Goal: Task Accomplishment & Management: Complete application form

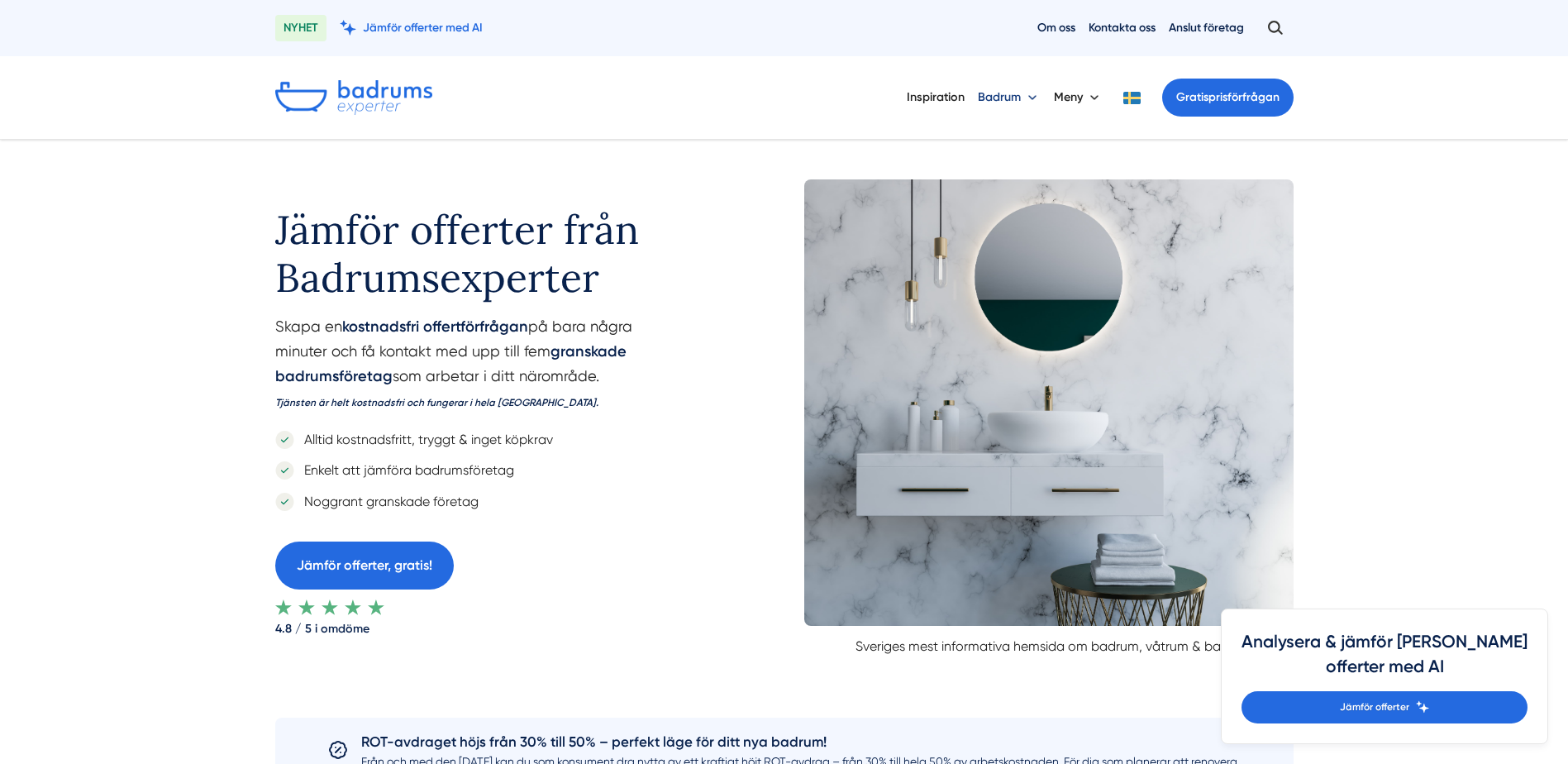
click at [1029, 96] on button "Badrum" at bounding box center [1009, 97] width 63 height 43
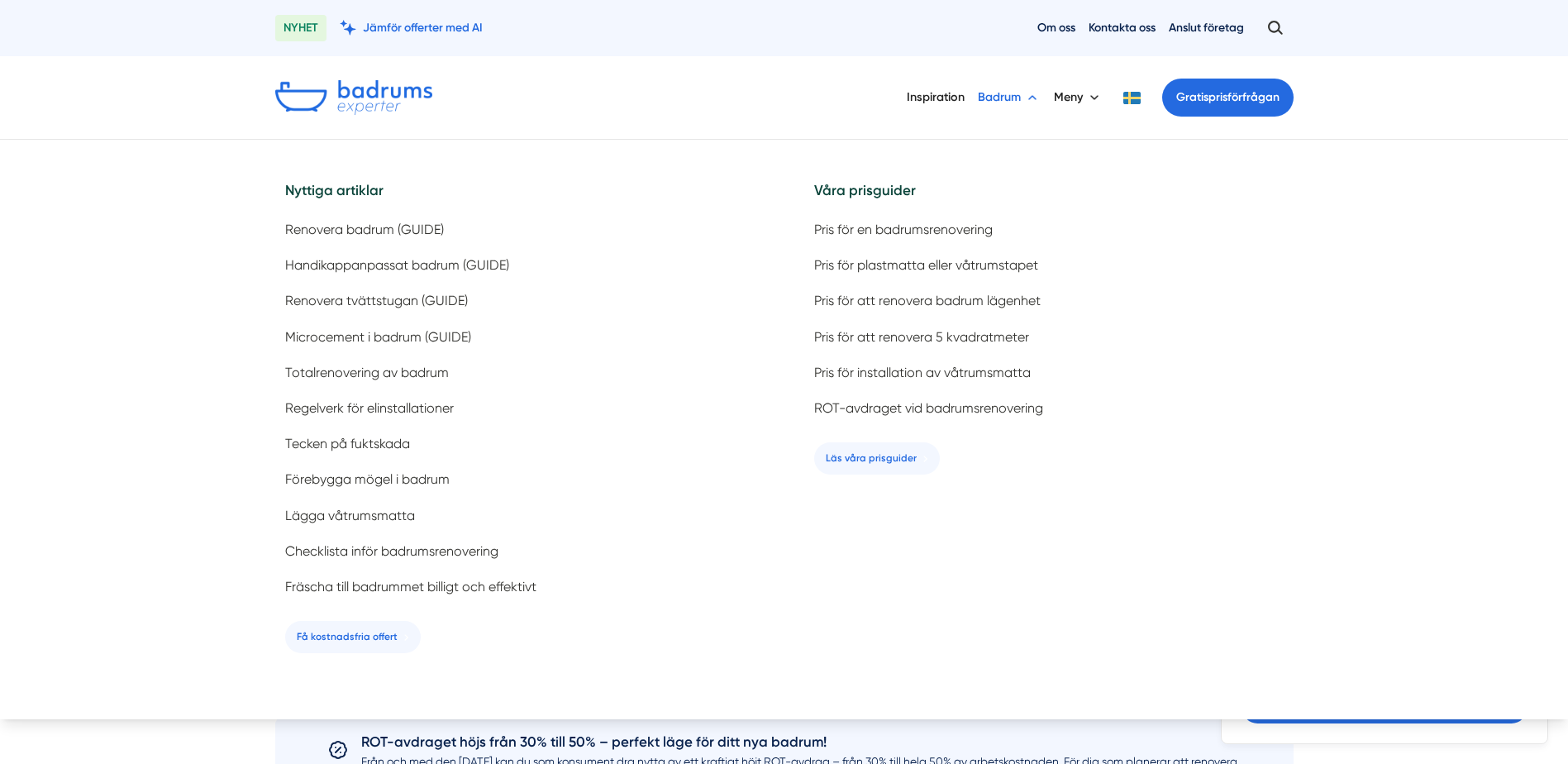
click at [1029, 96] on button "Badrum" at bounding box center [1009, 97] width 63 height 43
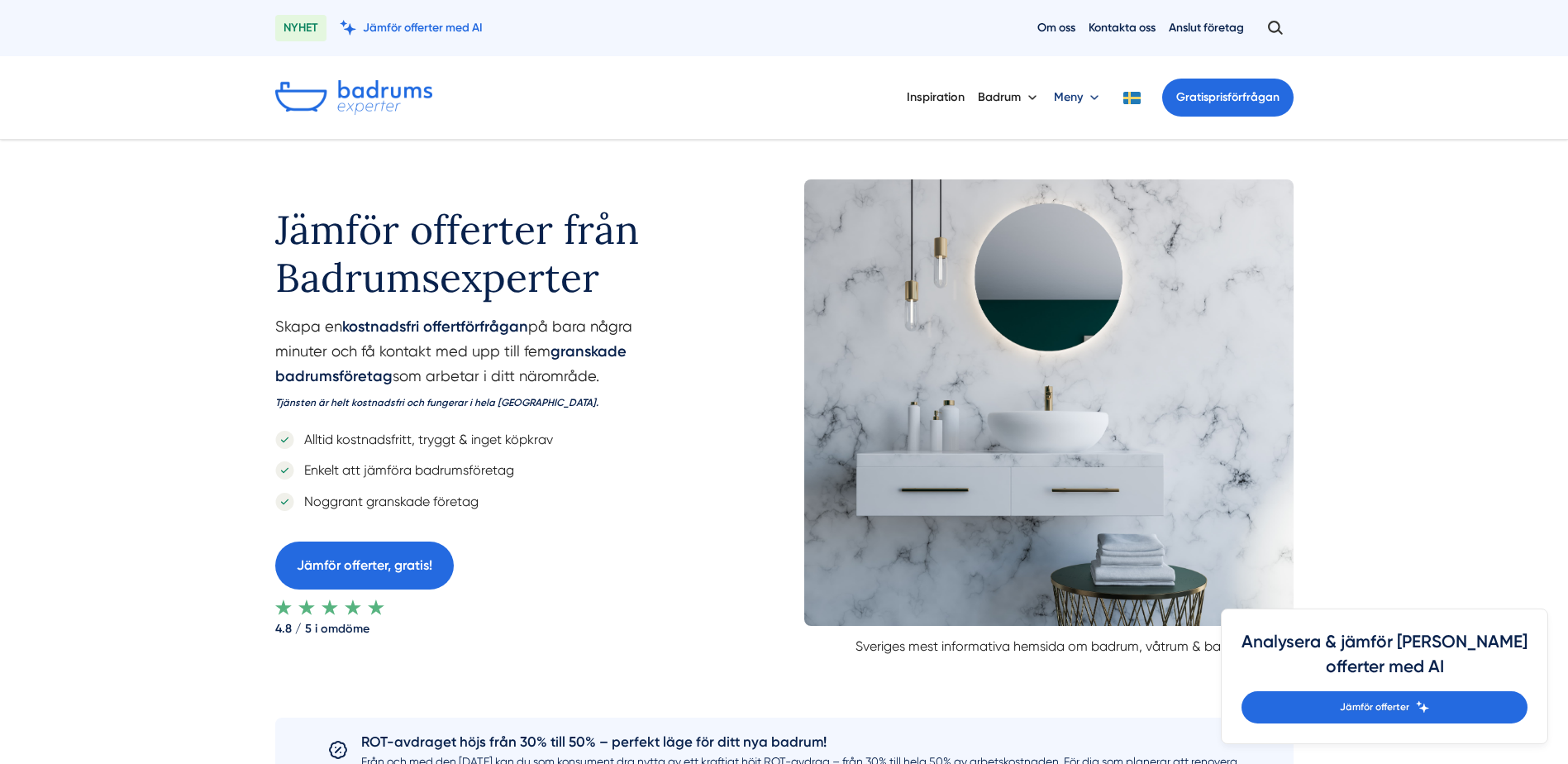
click at [1096, 96] on button "Meny" at bounding box center [1078, 97] width 49 height 43
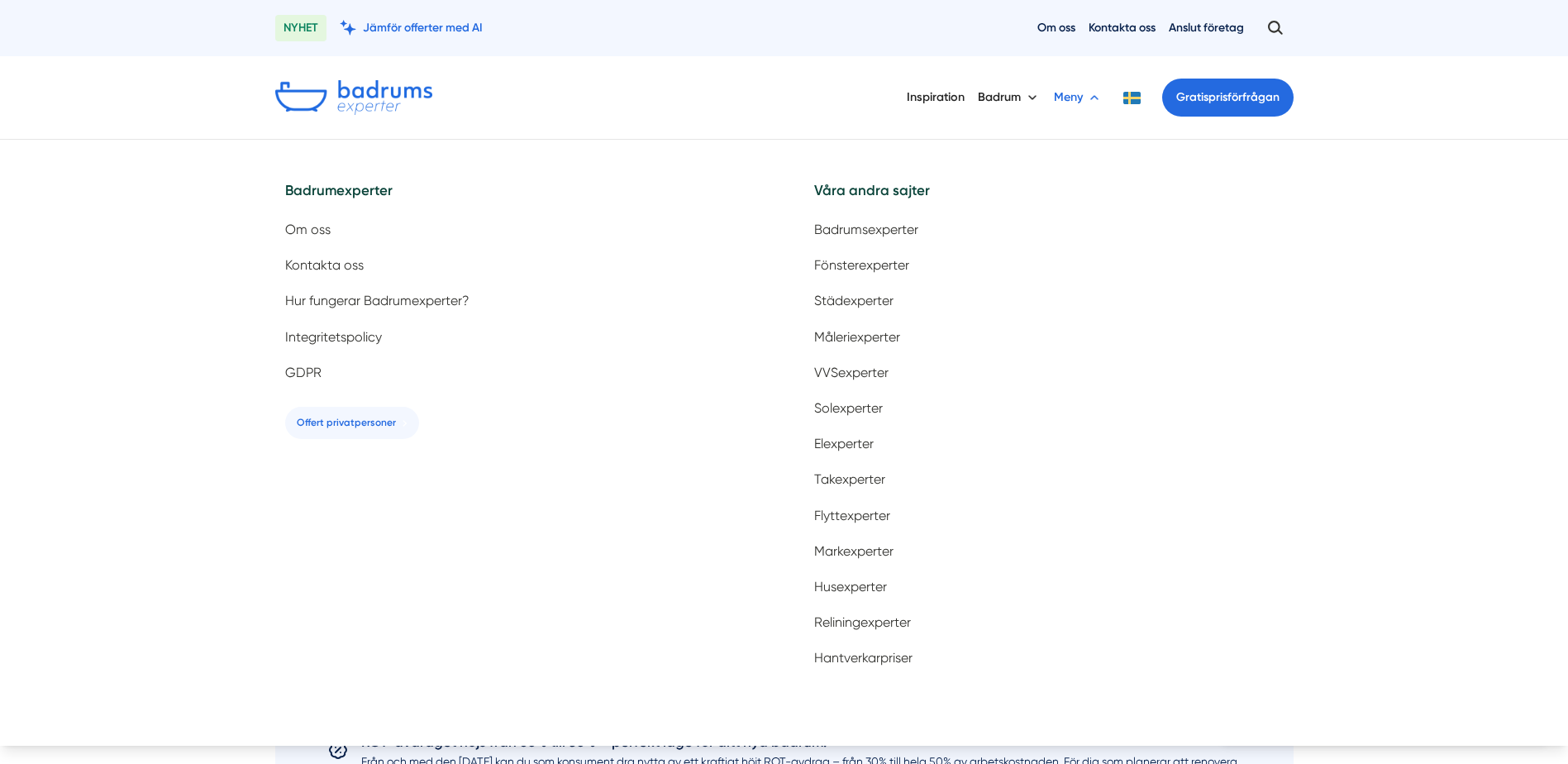
click at [1096, 96] on button "Meny" at bounding box center [1078, 97] width 49 height 43
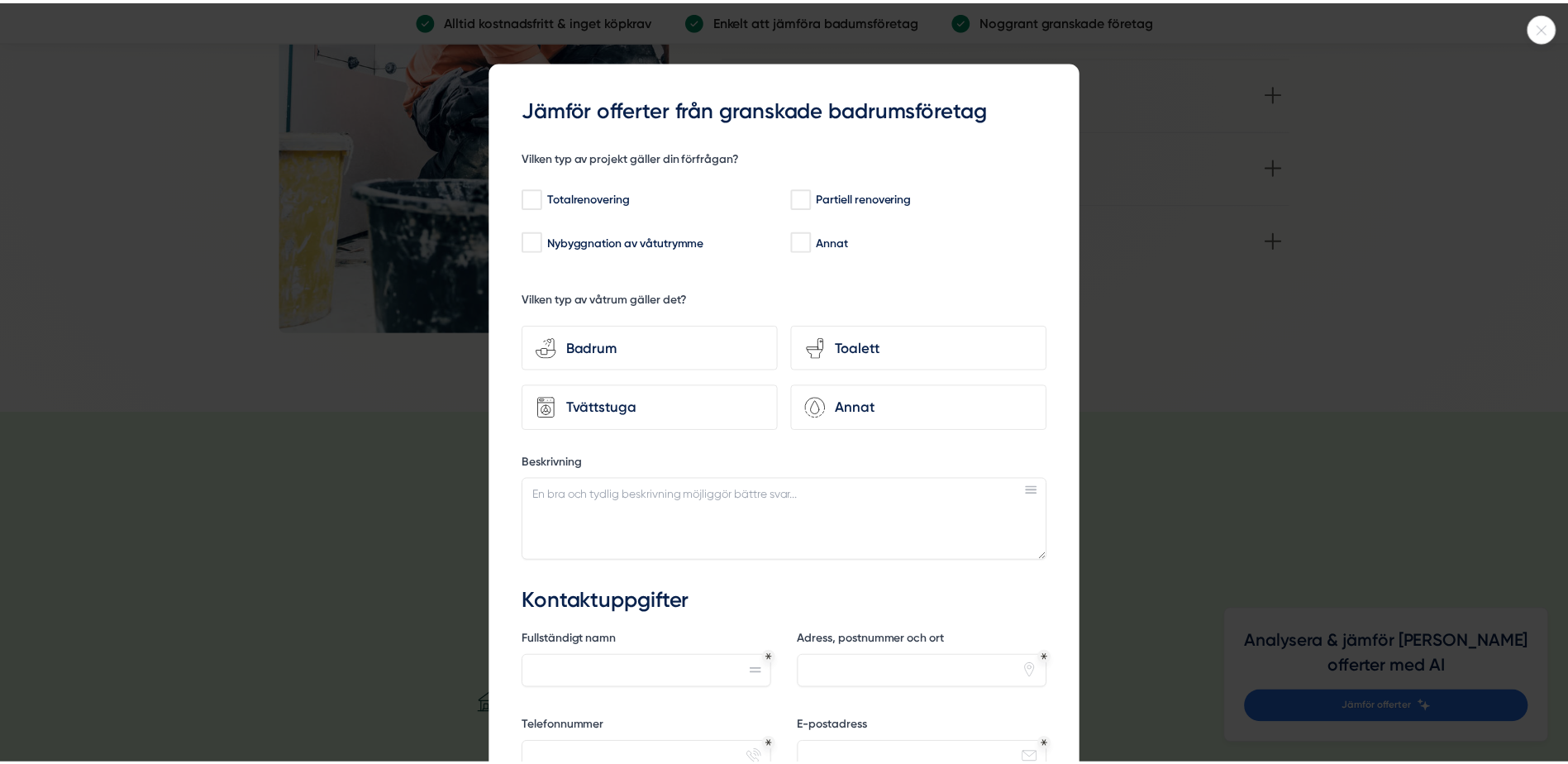
scroll to position [2315, 0]
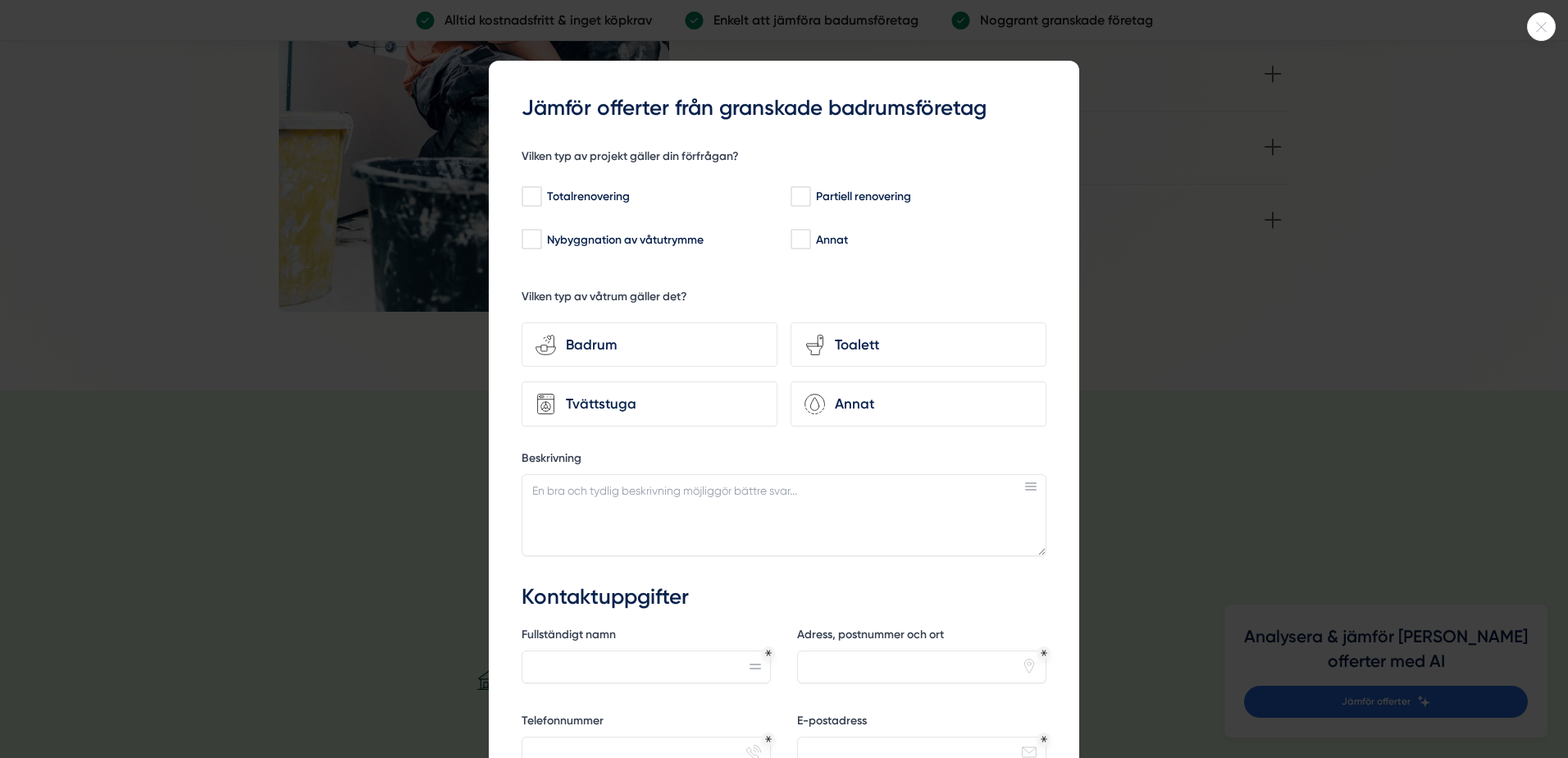
click at [1548, 27] on icon at bounding box center [1540, 27] width 27 height 10
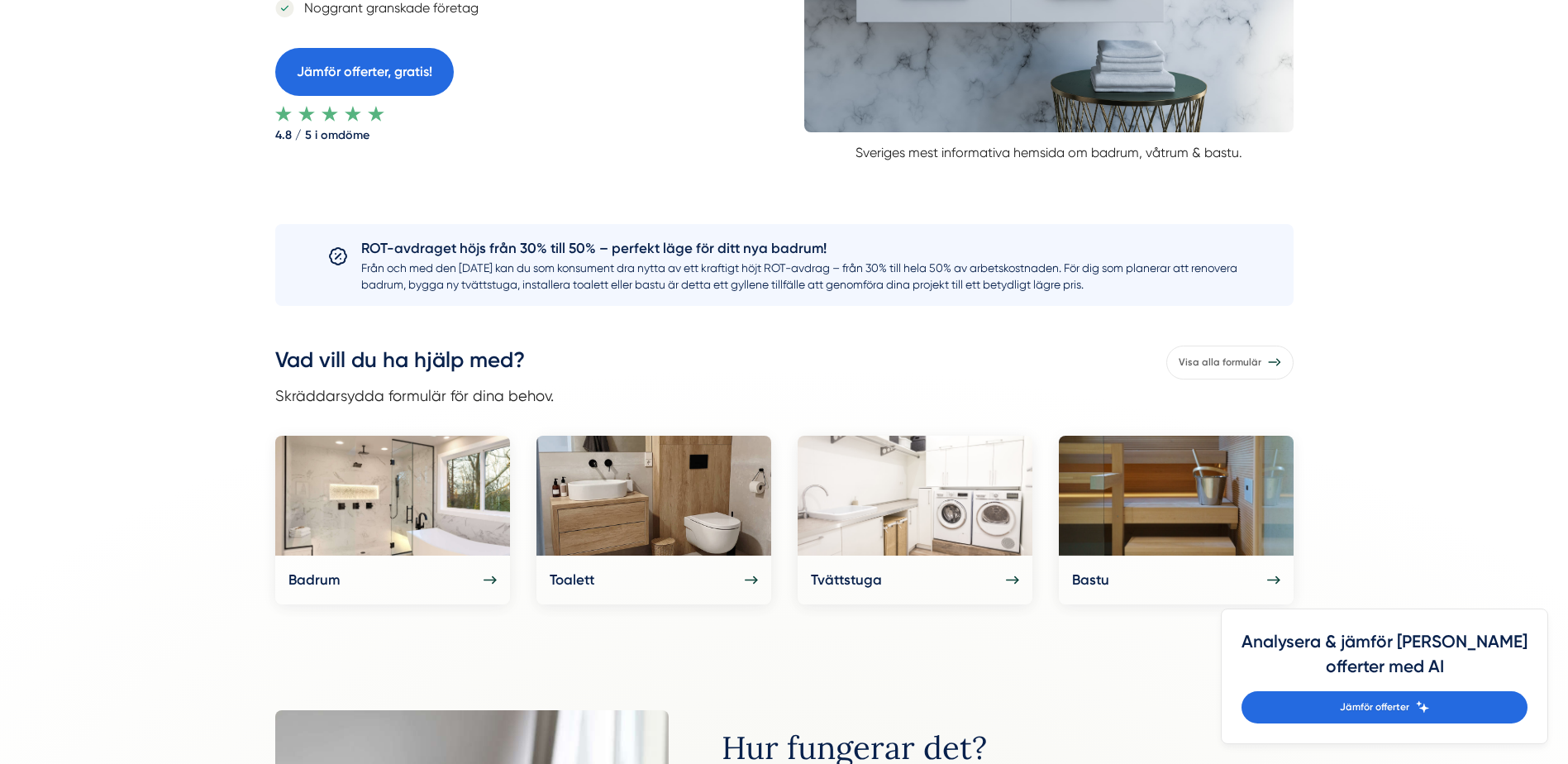
scroll to position [544, 0]
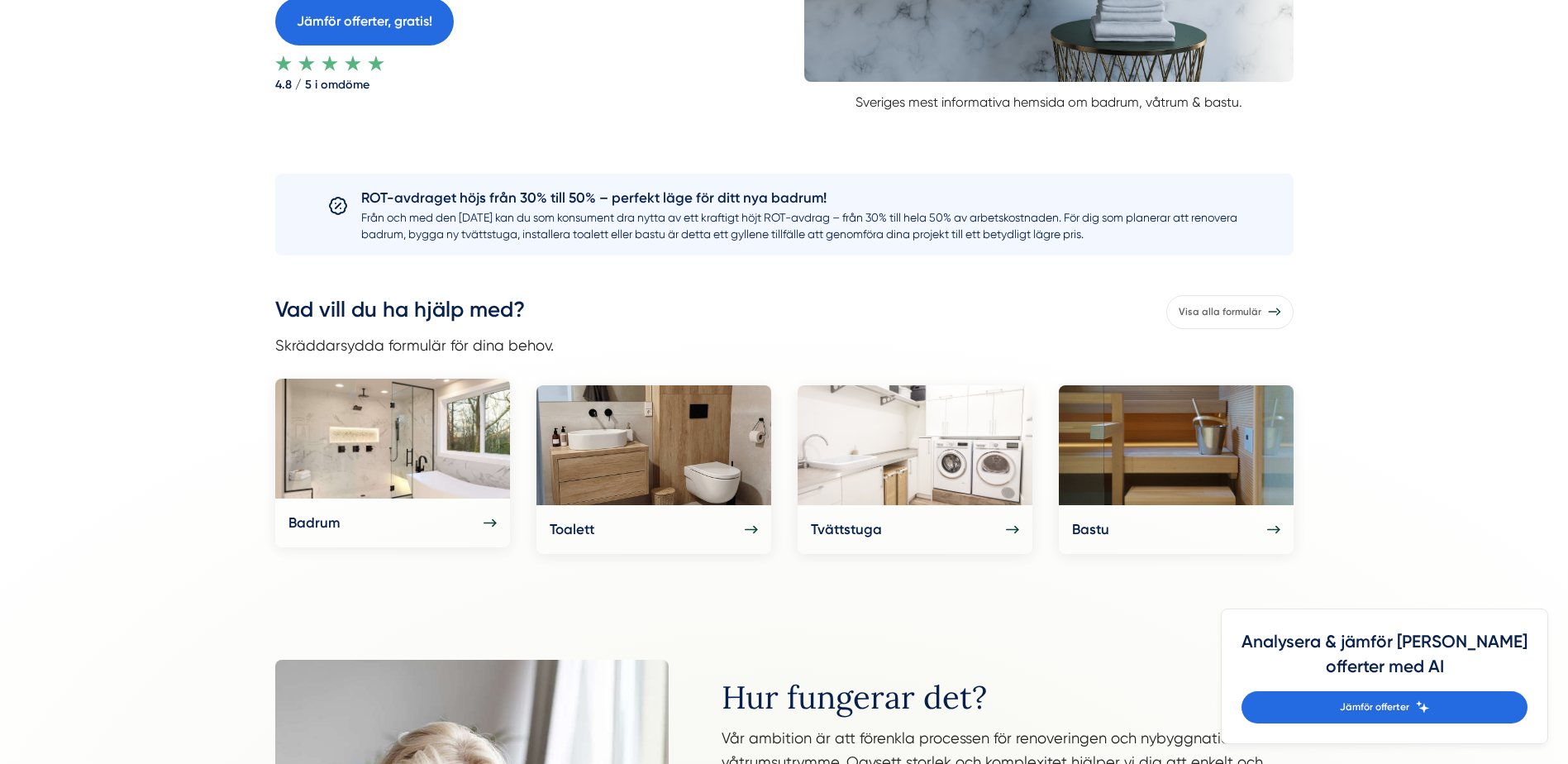
click at [400, 445] on img at bounding box center [392, 439] width 235 height 120
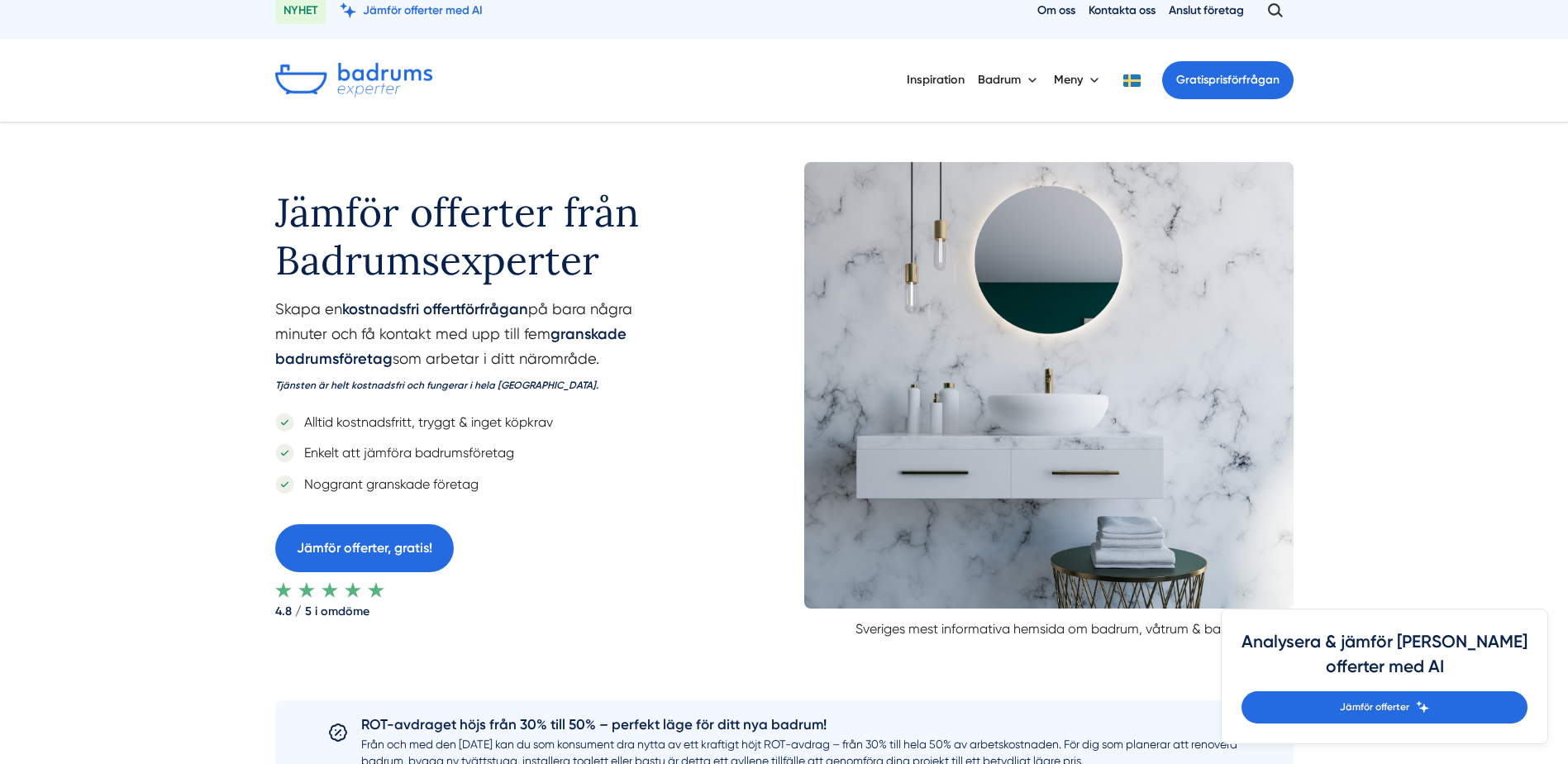
scroll to position [0, 0]
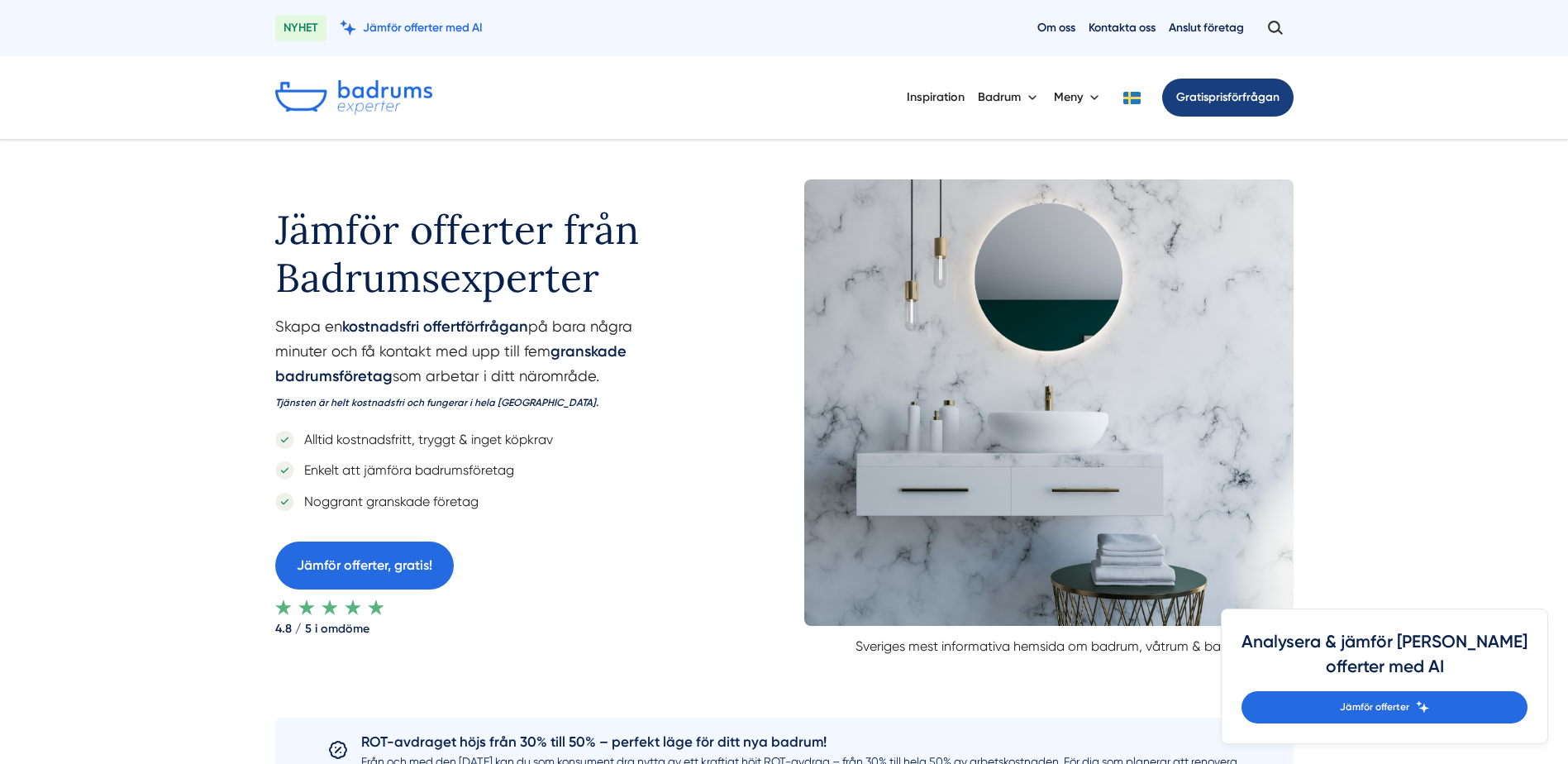
click at [1224, 96] on link "Gratis prisförfrågan" at bounding box center [1228, 97] width 131 height 38
